Goal: Transaction & Acquisition: Purchase product/service

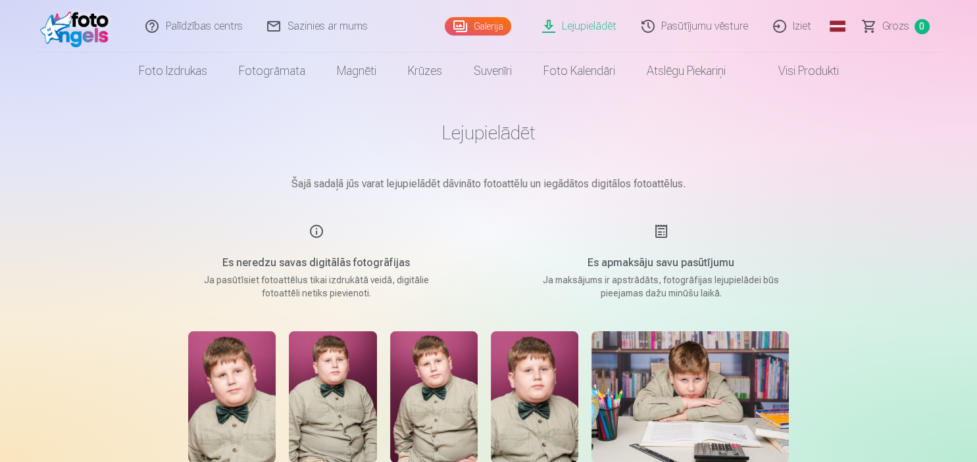
click at [504, 31] on link "Galerija" at bounding box center [478, 26] width 66 height 18
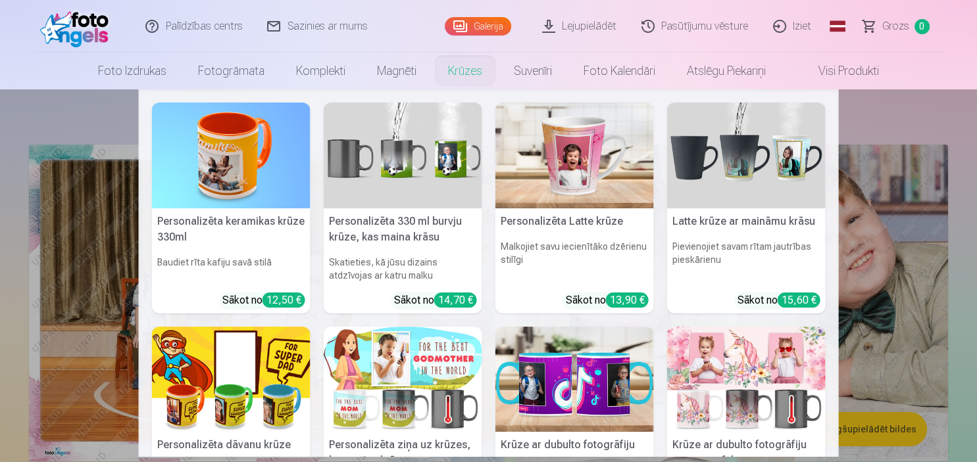
click at [72, 270] on nav "Personalizēta keramikas krūze 330ml Baudiet rīta kafiju savā stilā Sākot no 12,…" at bounding box center [488, 273] width 977 height 368
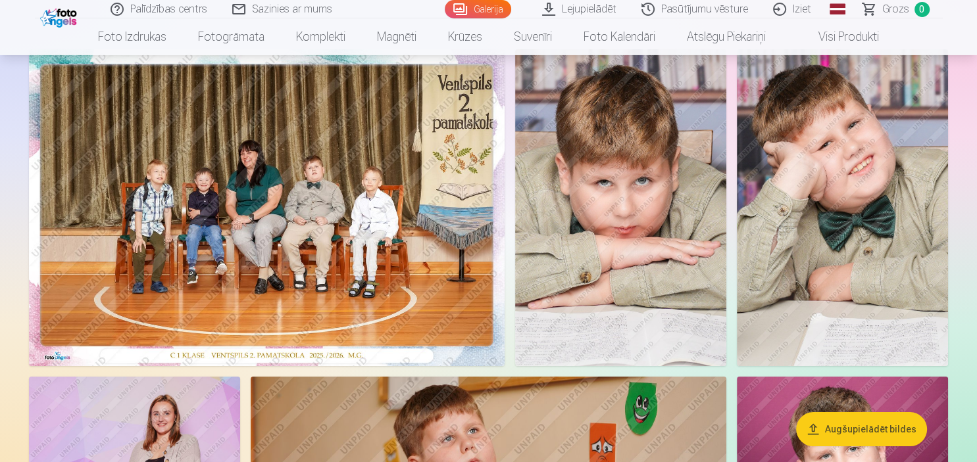
scroll to position [69, 0]
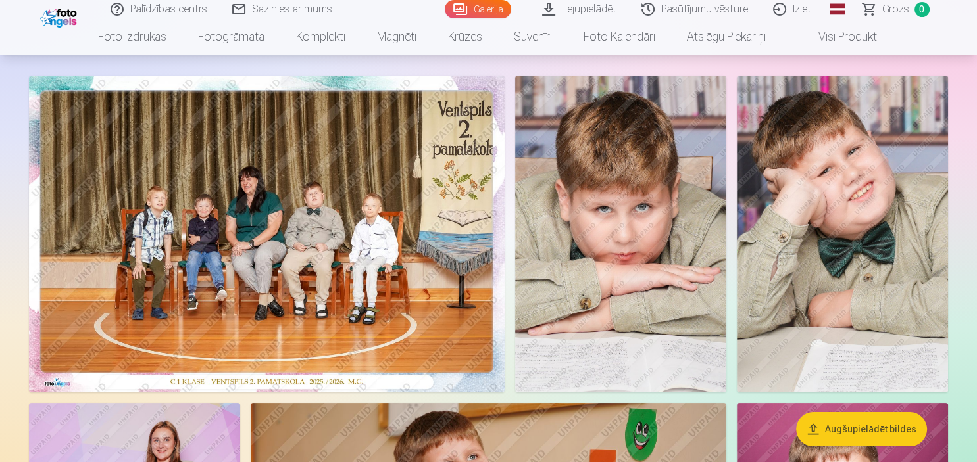
click at [387, 243] on img at bounding box center [267, 234] width 476 height 317
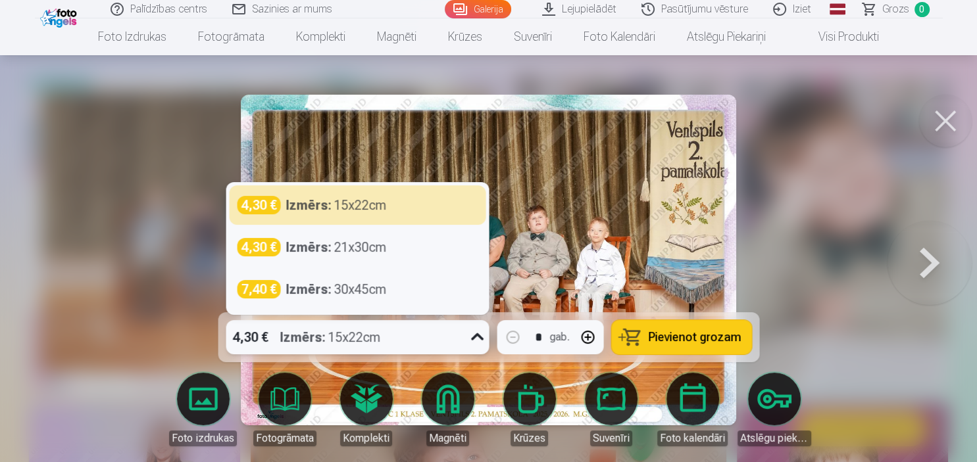
click at [480, 338] on icon at bounding box center [476, 337] width 21 height 21
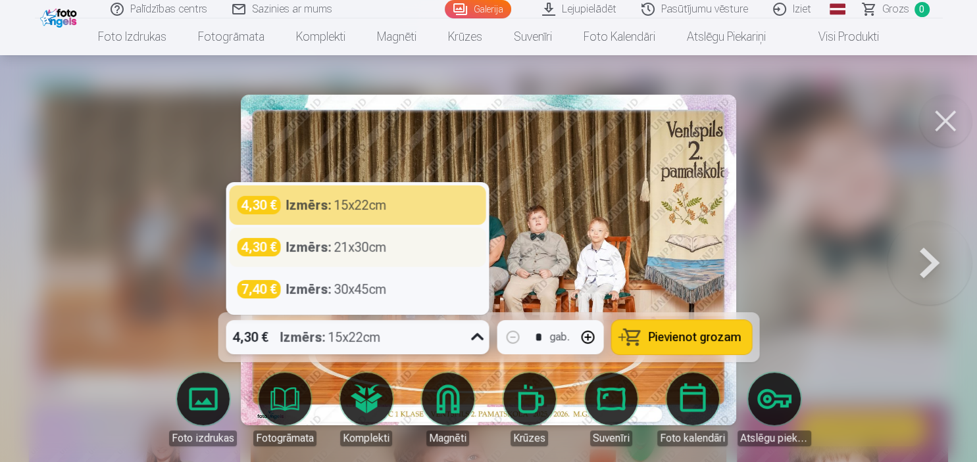
click at [399, 251] on div "4,30 € Izmērs : 21x30cm" at bounding box center [357, 247] width 241 height 18
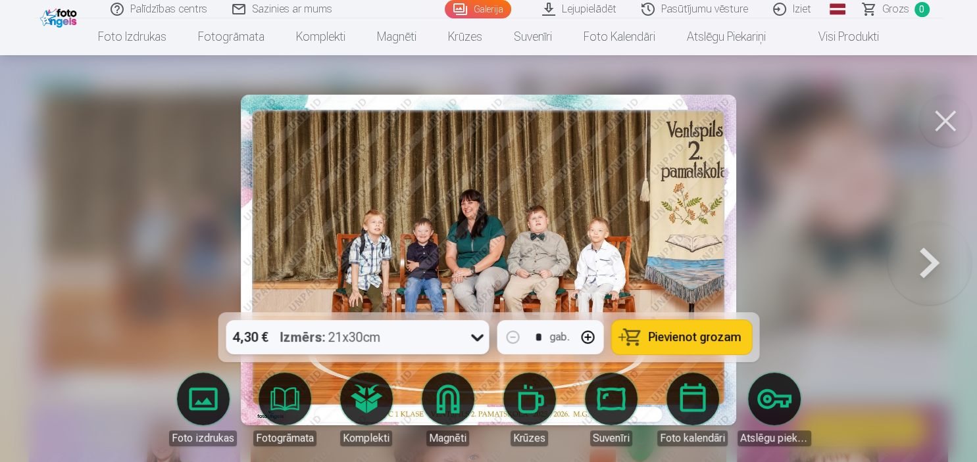
click at [677, 342] on span "Pievienot grozam" at bounding box center [694, 338] width 93 height 12
click at [510, 246] on img at bounding box center [489, 260] width 496 height 331
click at [833, 285] on div at bounding box center [488, 231] width 977 height 462
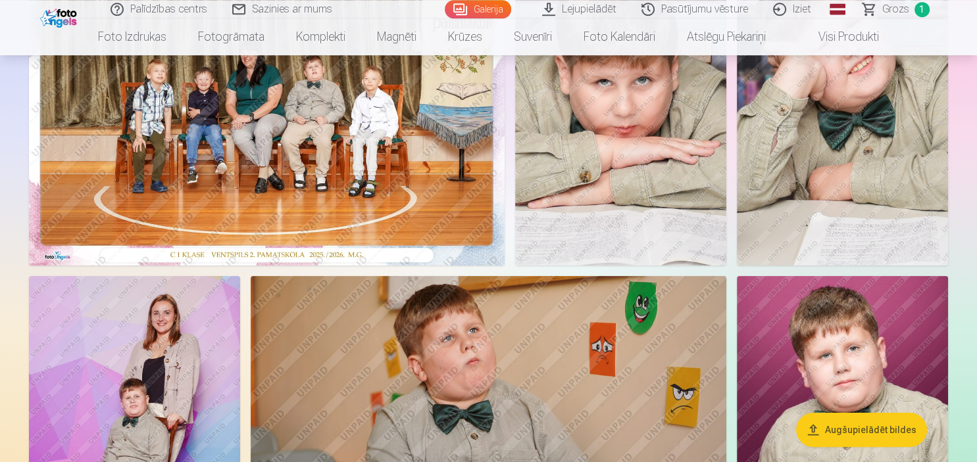
scroll to position [208, 0]
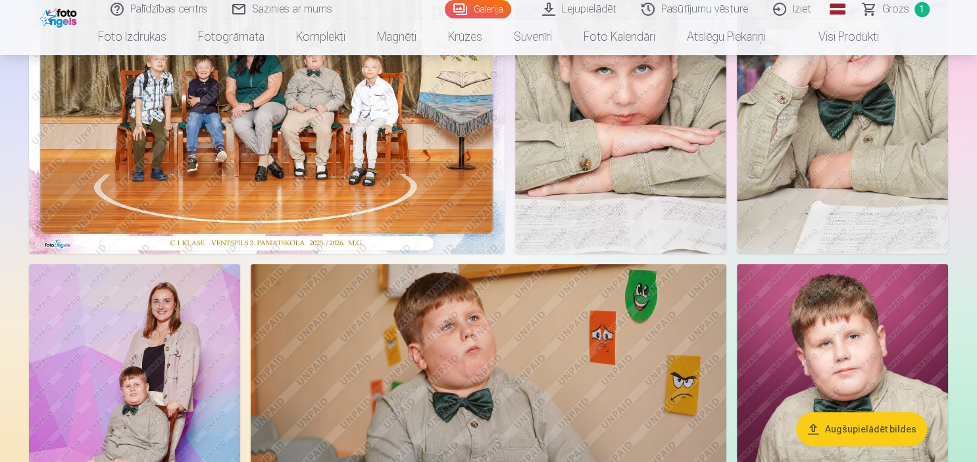
click at [269, 163] on img at bounding box center [267, 95] width 476 height 317
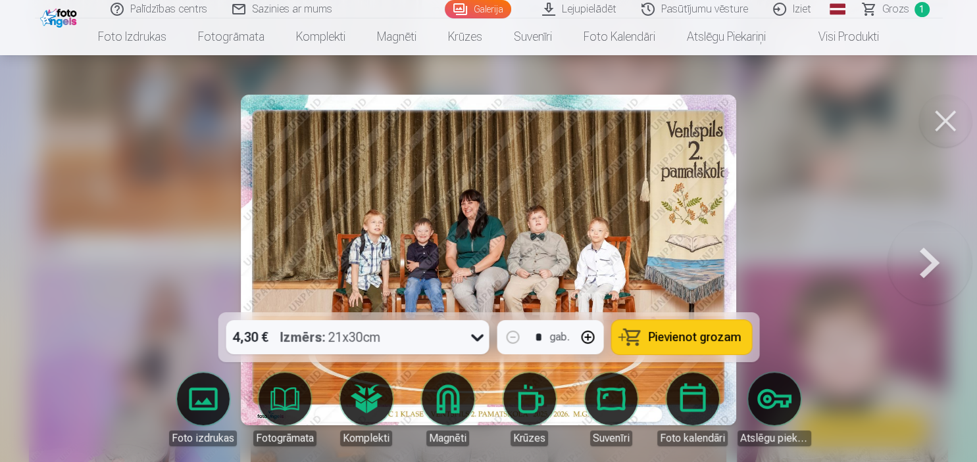
click at [500, 228] on img at bounding box center [489, 260] width 496 height 331
click at [497, 214] on img at bounding box center [489, 260] width 496 height 331
click at [433, 205] on img at bounding box center [489, 260] width 496 height 331
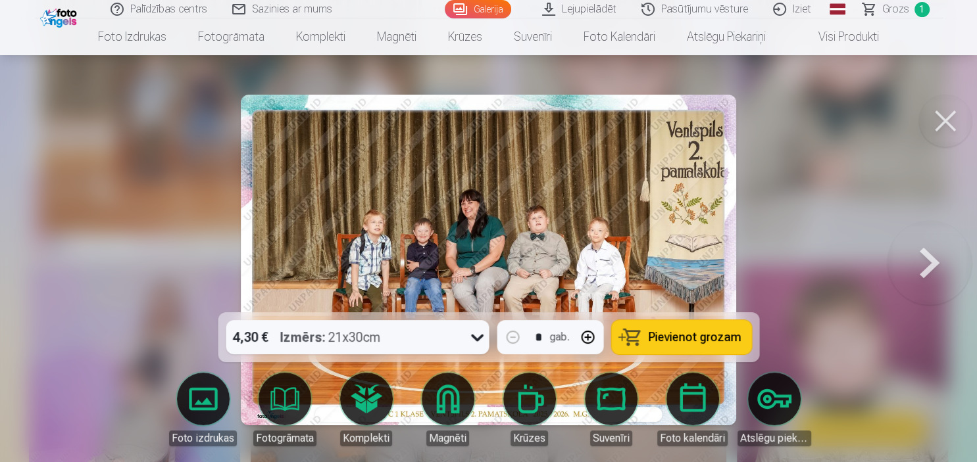
click at [433, 205] on img at bounding box center [489, 260] width 496 height 331
click at [666, 230] on img at bounding box center [489, 260] width 496 height 331
click at [822, 237] on div at bounding box center [488, 231] width 977 height 462
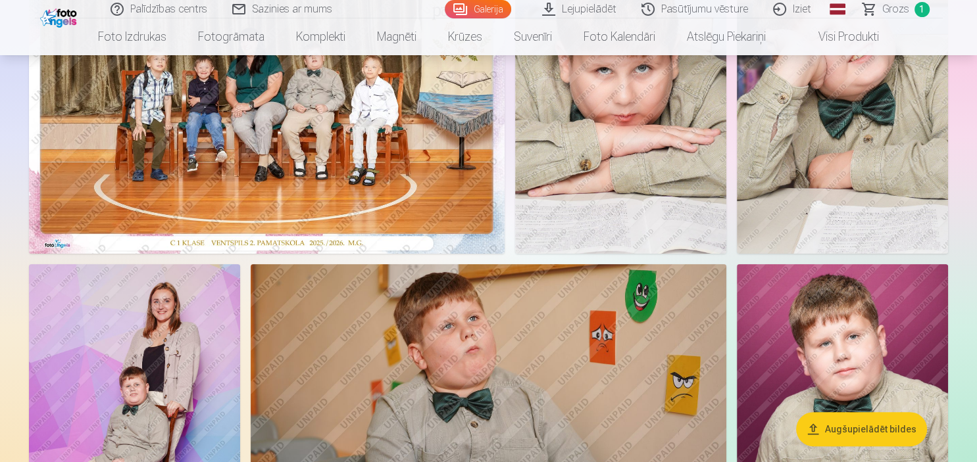
click at [197, 307] on img at bounding box center [134, 422] width 211 height 317
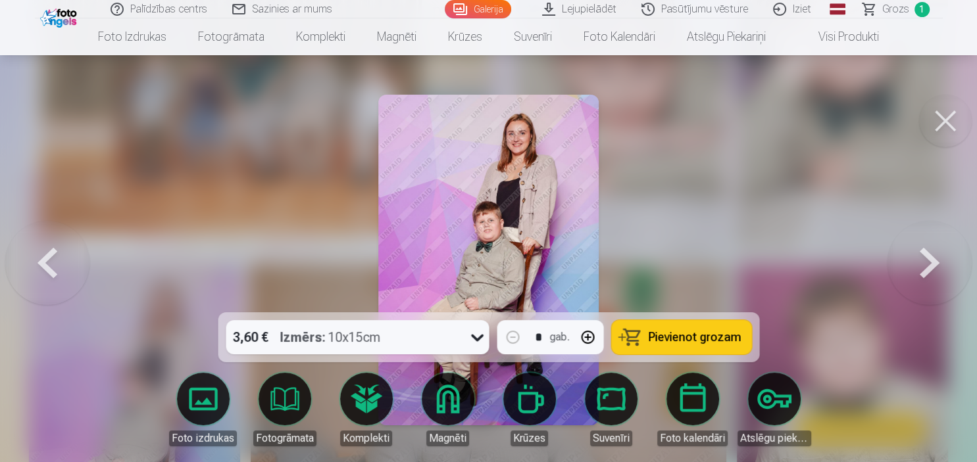
click at [528, 217] on img at bounding box center [488, 260] width 220 height 331
click at [933, 118] on button at bounding box center [945, 121] width 53 height 53
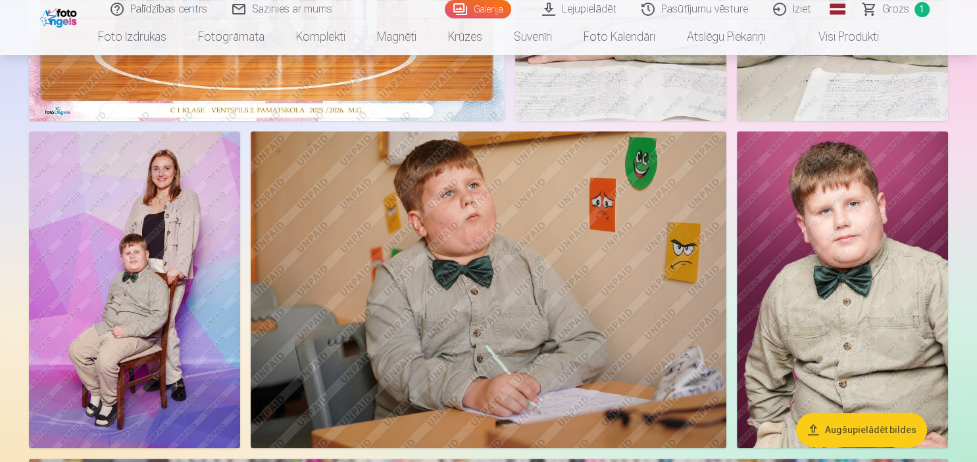
scroll to position [347, 0]
